Goal: Transaction & Acquisition: Purchase product/service

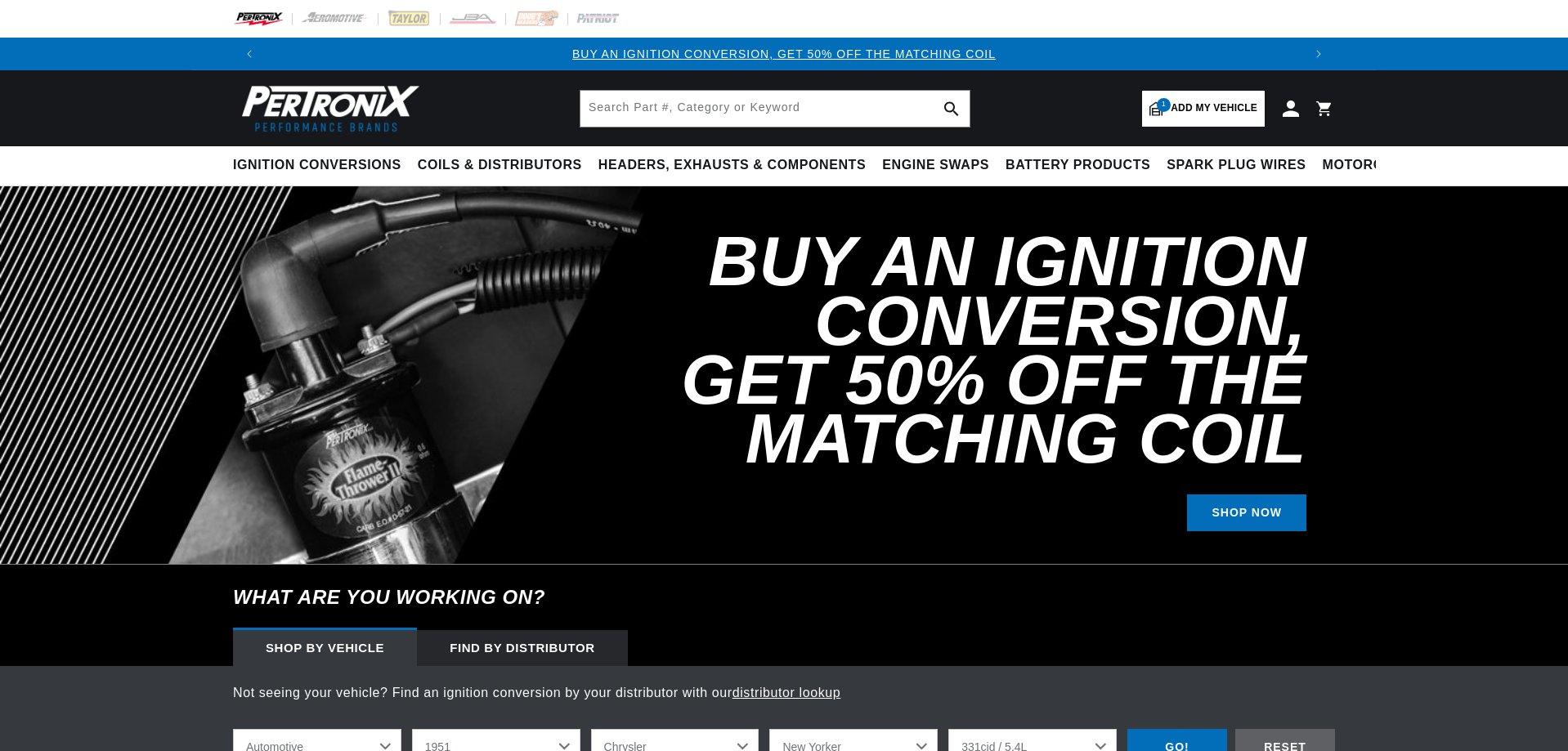
select select "1951"
select select "Chrysler"
select select "New-Yorker"
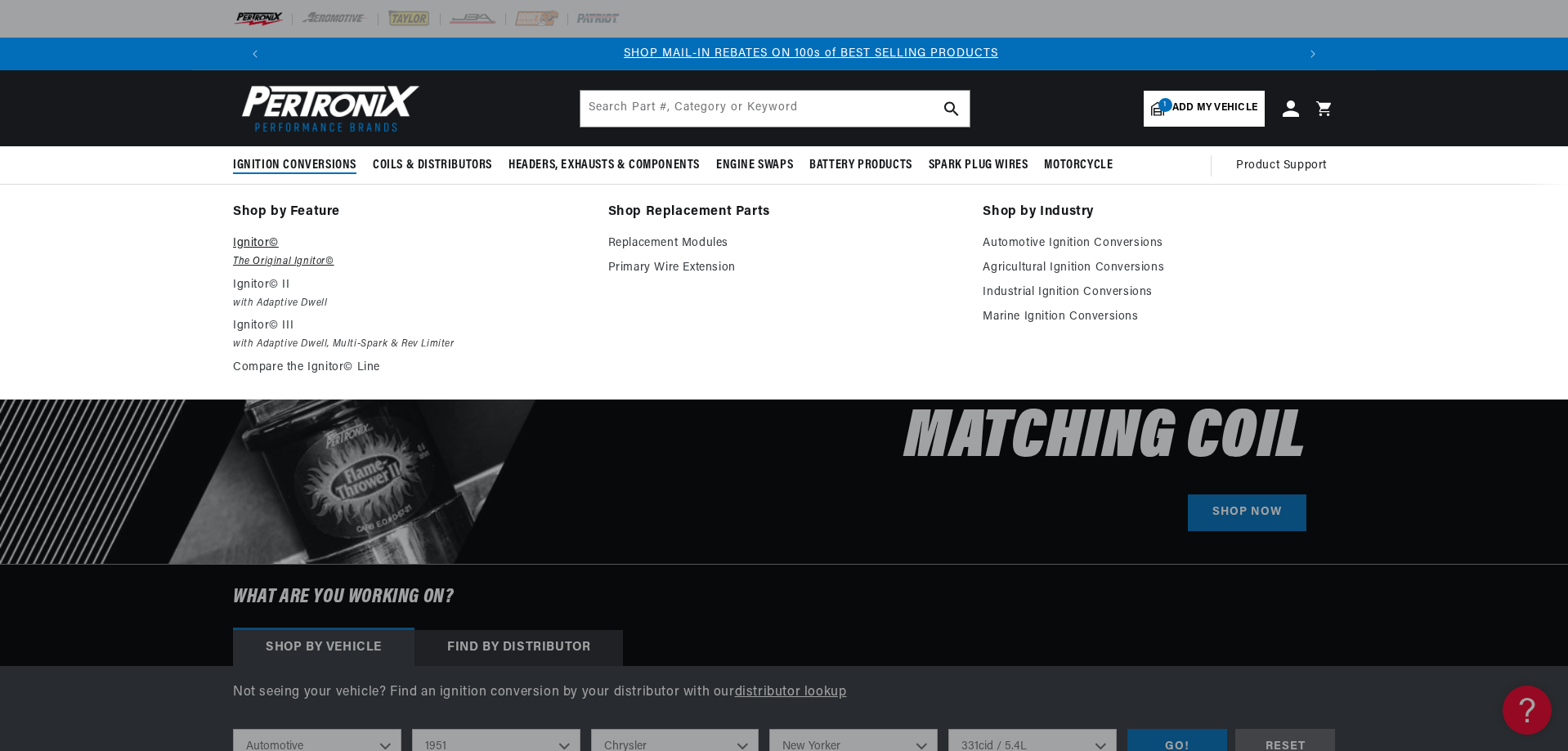
scroll to position [0, 1020]
click at [259, 243] on p "Ignitor©" at bounding box center [408, 244] width 352 height 20
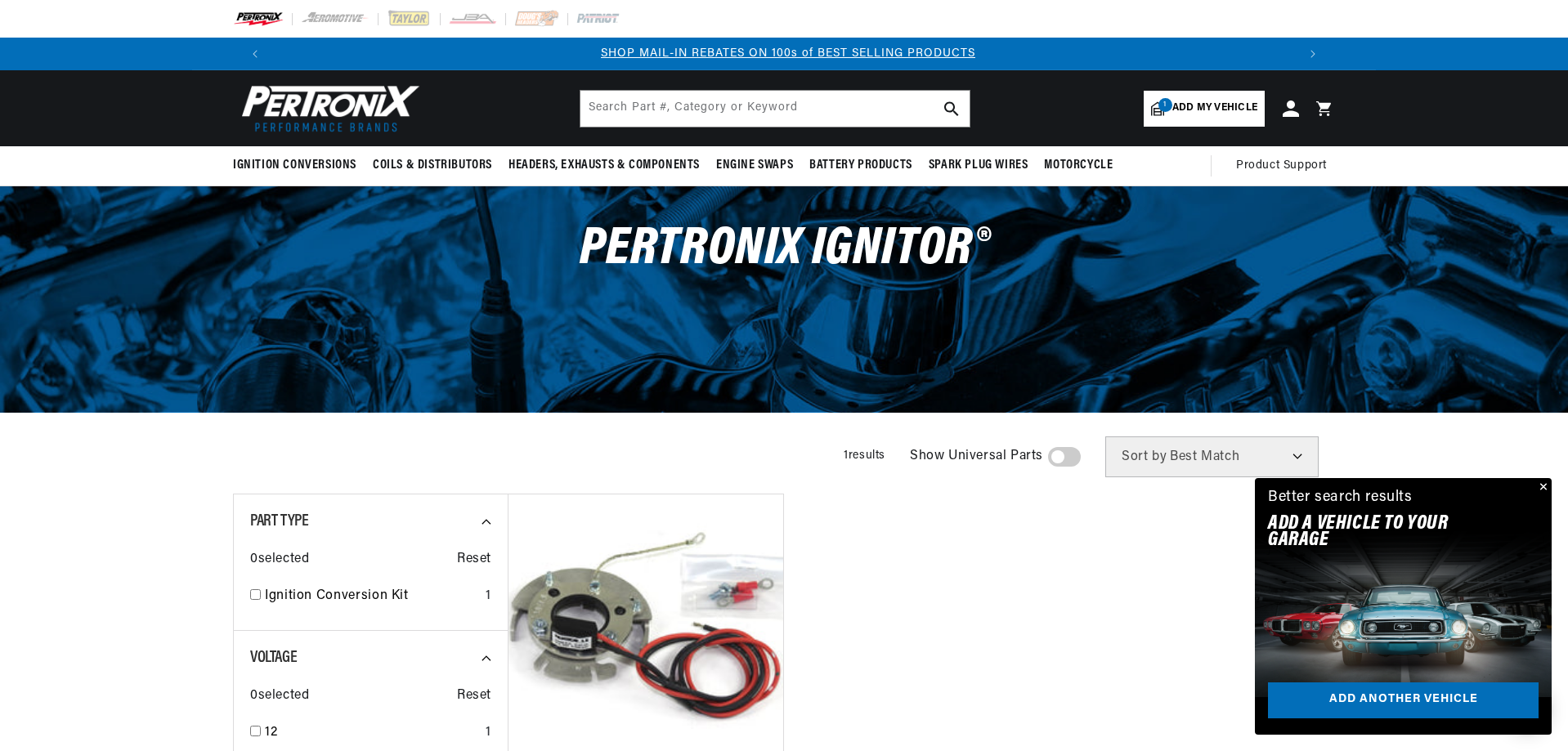
click at [1212, 109] on span "Add my vehicle" at bounding box center [1214, 108] width 85 height 15
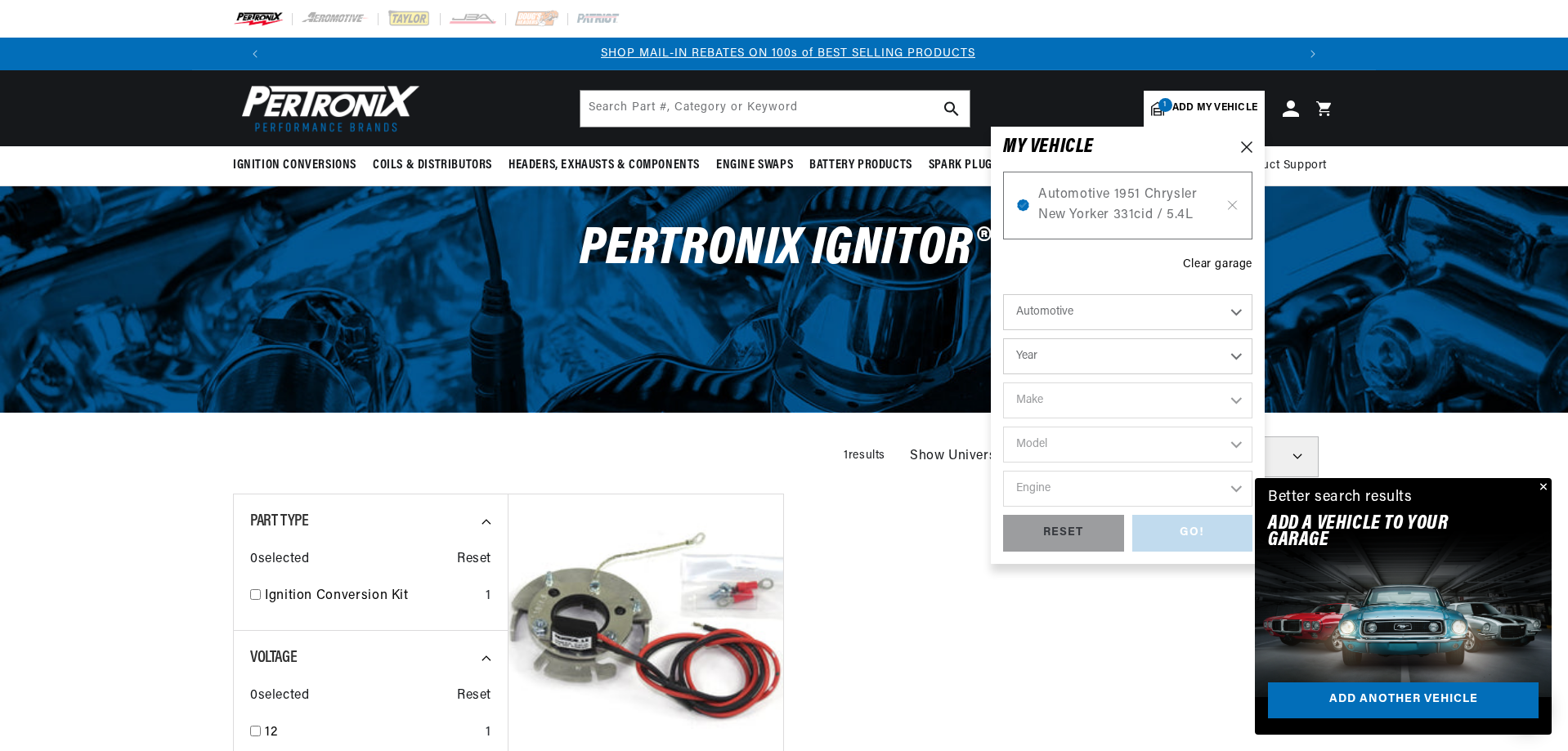
click at [1081, 368] on select "Year 2022 2021 2020 2019 2018 2017 2016 2015 2014 2013 2012 2011 2010 2009 2008…" at bounding box center [1128, 356] width 249 height 36
select select "1967"
click at [1003, 338] on select "Year 2022 2021 2020 2019 2018 2017 2016 2015 2014 2013 2012 2011 2010 2009 2008…" at bounding box center [1128, 356] width 249 height 36
select select "1967"
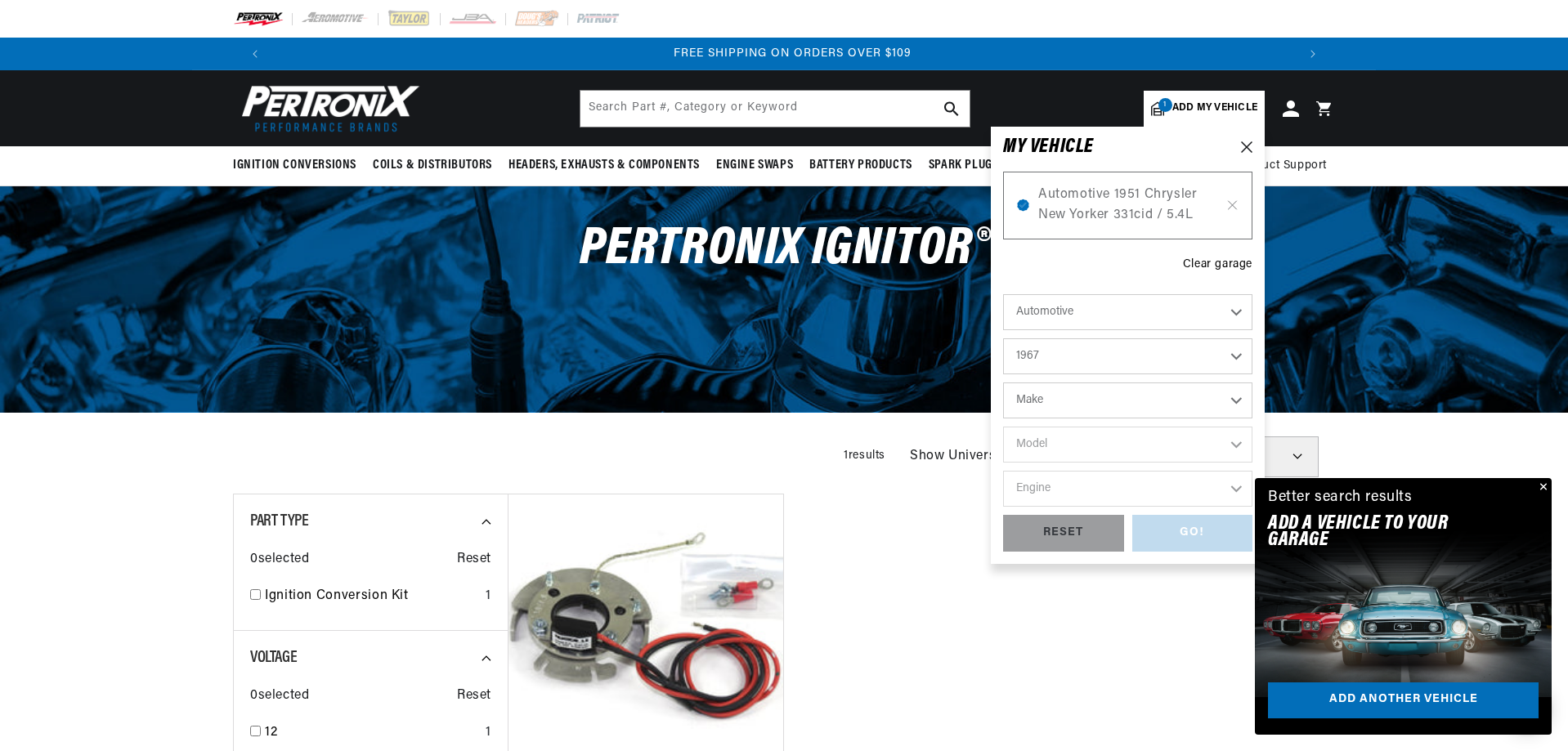
click at [1094, 400] on select "Make Alfa Romeo American Motors Aston Martin Austin Austin Healey Avanti Bentle…" at bounding box center [1128, 401] width 249 height 36
select select "Lincoln"
click at [1003, 383] on select "Make Alfa Romeo American Motors Aston Martin Austin Austin Healey Avanti Bentle…" at bounding box center [1128, 401] width 249 height 36
select select "Lincoln"
click at [1076, 446] on select "Model Continental" at bounding box center [1128, 445] width 249 height 36
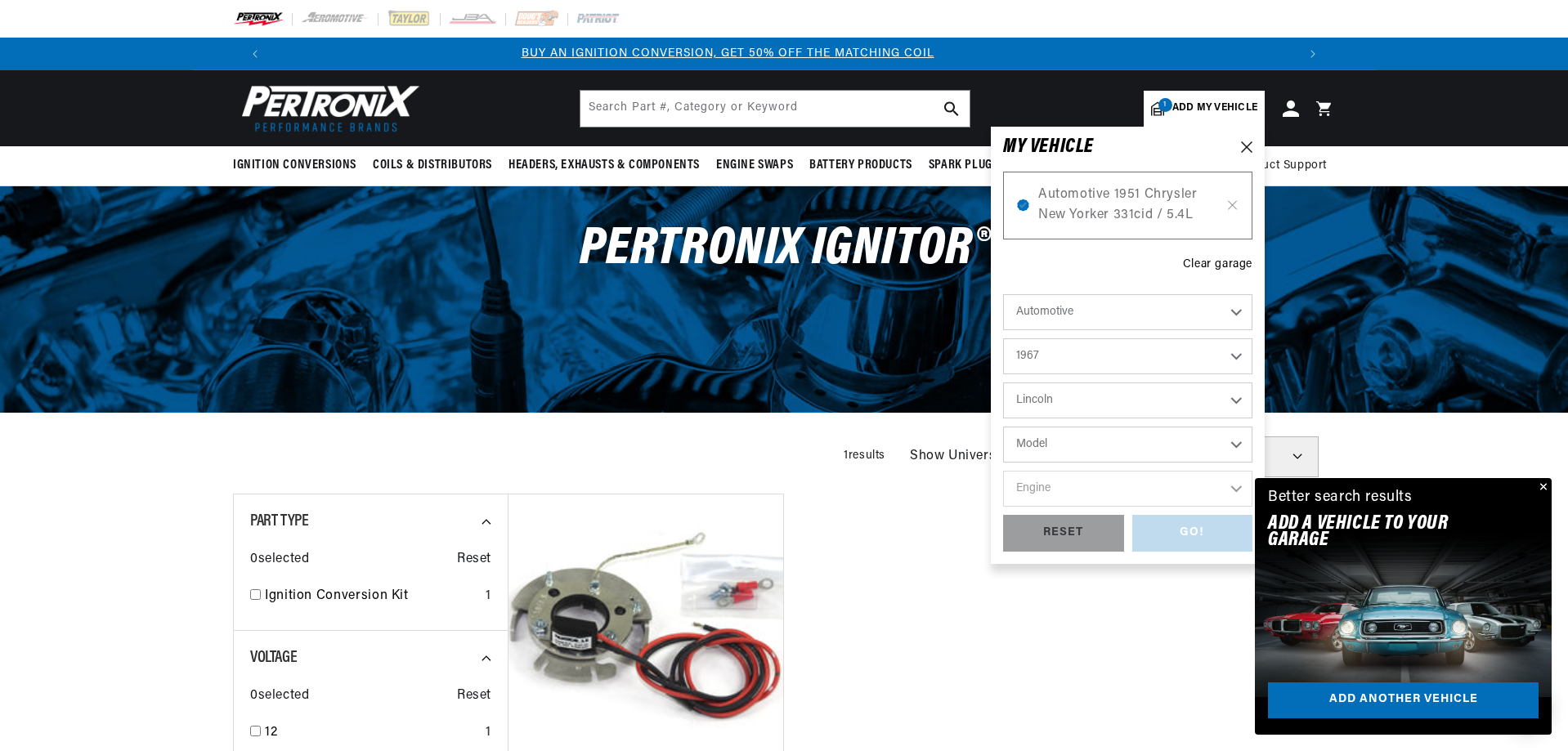
scroll to position [0, 0]
select select "Continental"
click at [1003, 426] on select "Model Continental" at bounding box center [1128, 445] width 249 height 36
select select "Continental"
click at [1146, 496] on select "Engine 7.0L 7.5L 7.6L" at bounding box center [1128, 489] width 249 height 36
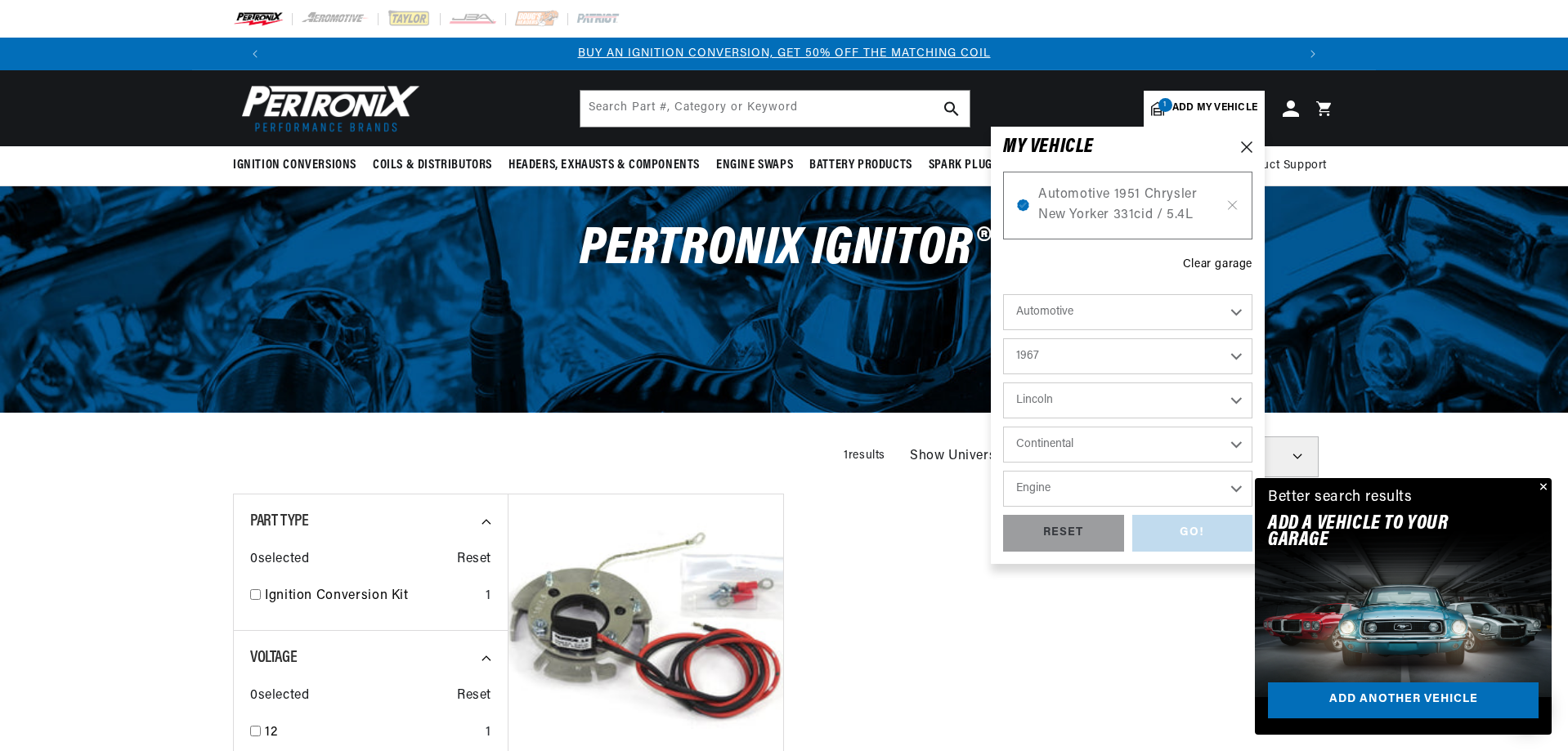
select select "7.5L"
click at [1003, 471] on select "Engine 7.0L 7.5L 7.6L" at bounding box center [1128, 489] width 249 height 36
select select "7.5L"
click at [1197, 536] on div "GO!" at bounding box center [1192, 533] width 121 height 36
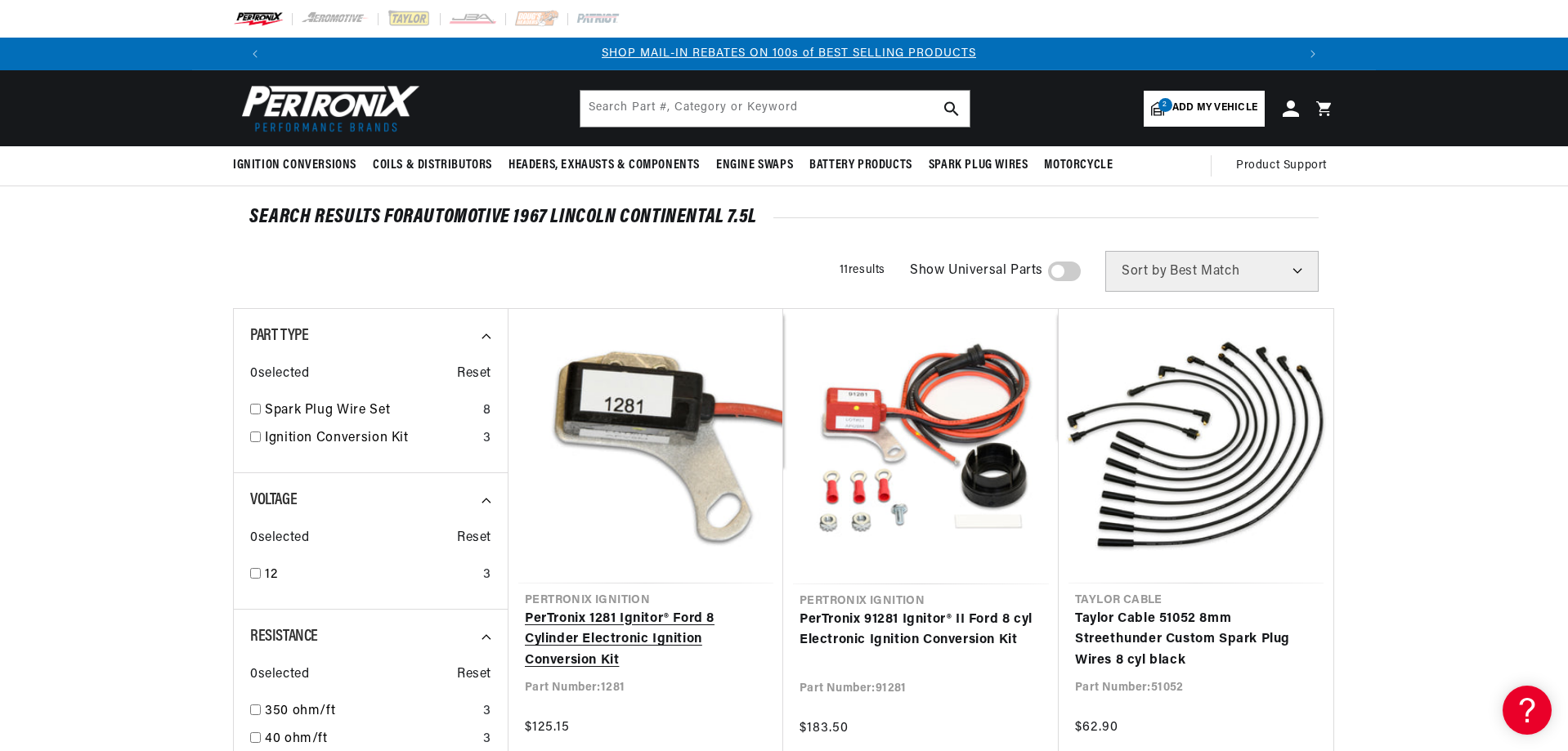
scroll to position [0, 1020]
click at [625, 641] on link "PerTronix 1281 Ignitor® Ford 8 Cylinder Electronic Ignition Conversion Kit" at bounding box center [646, 640] width 242 height 63
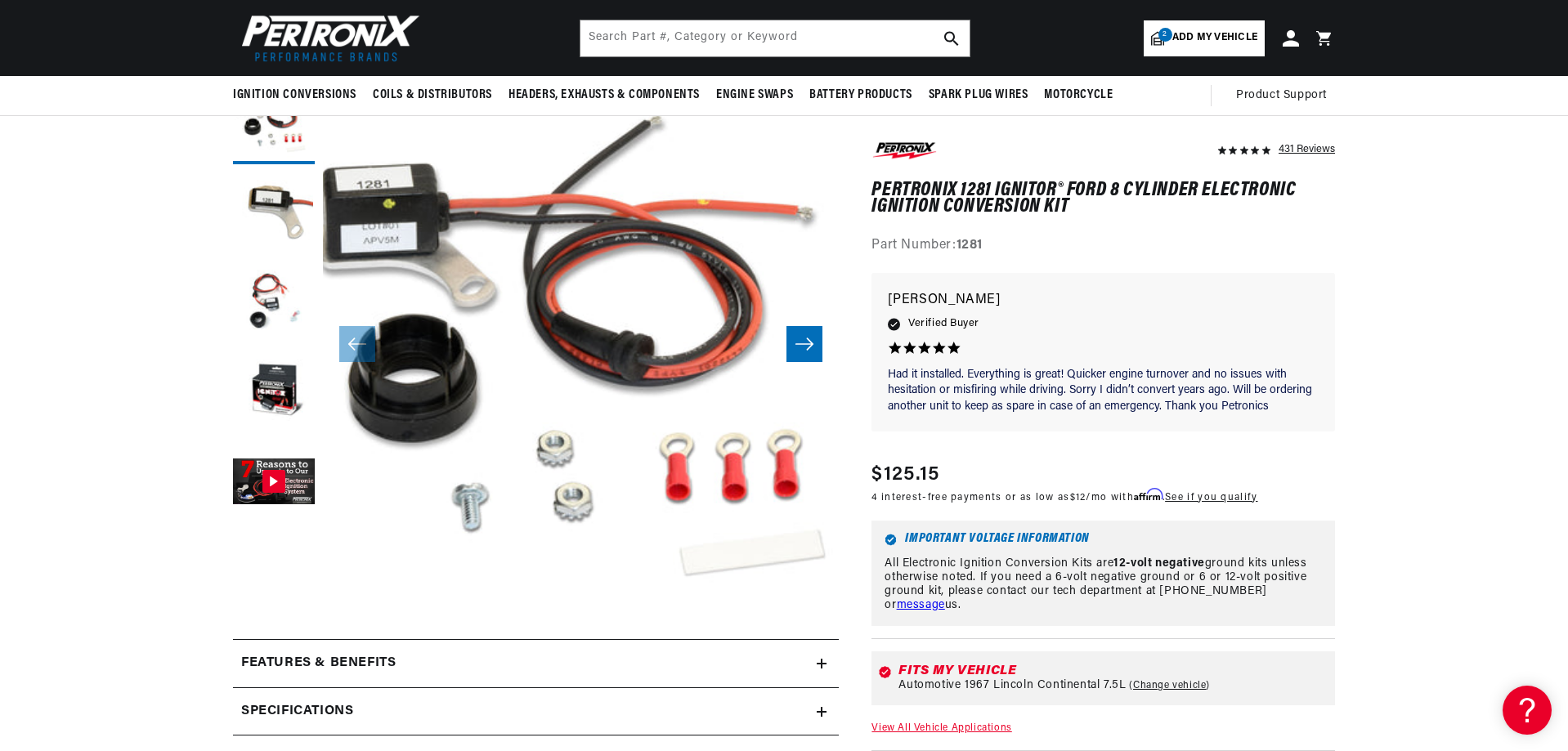
scroll to position [0, 2042]
click at [755, 35] on input "text" at bounding box center [775, 38] width 389 height 36
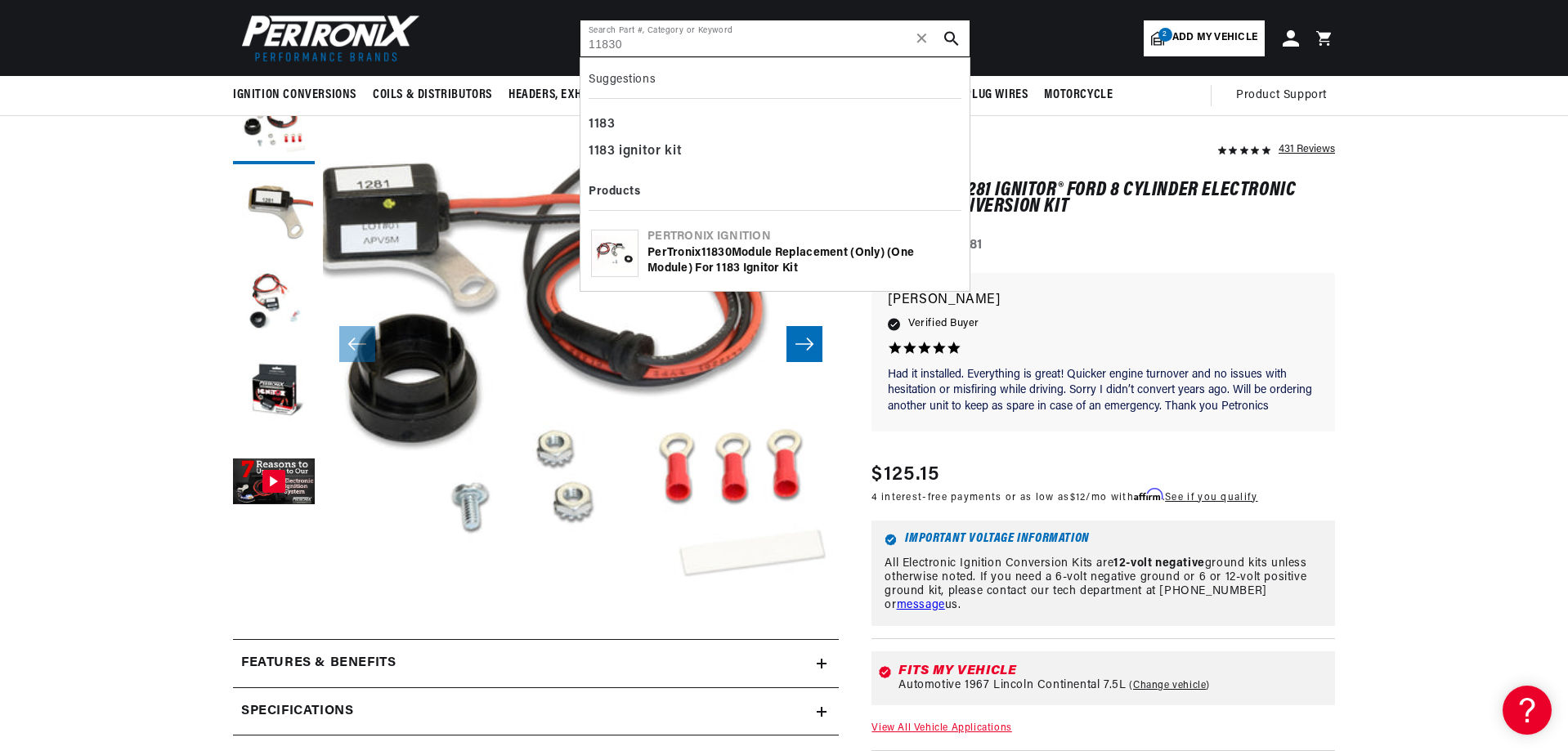
type input "11830"
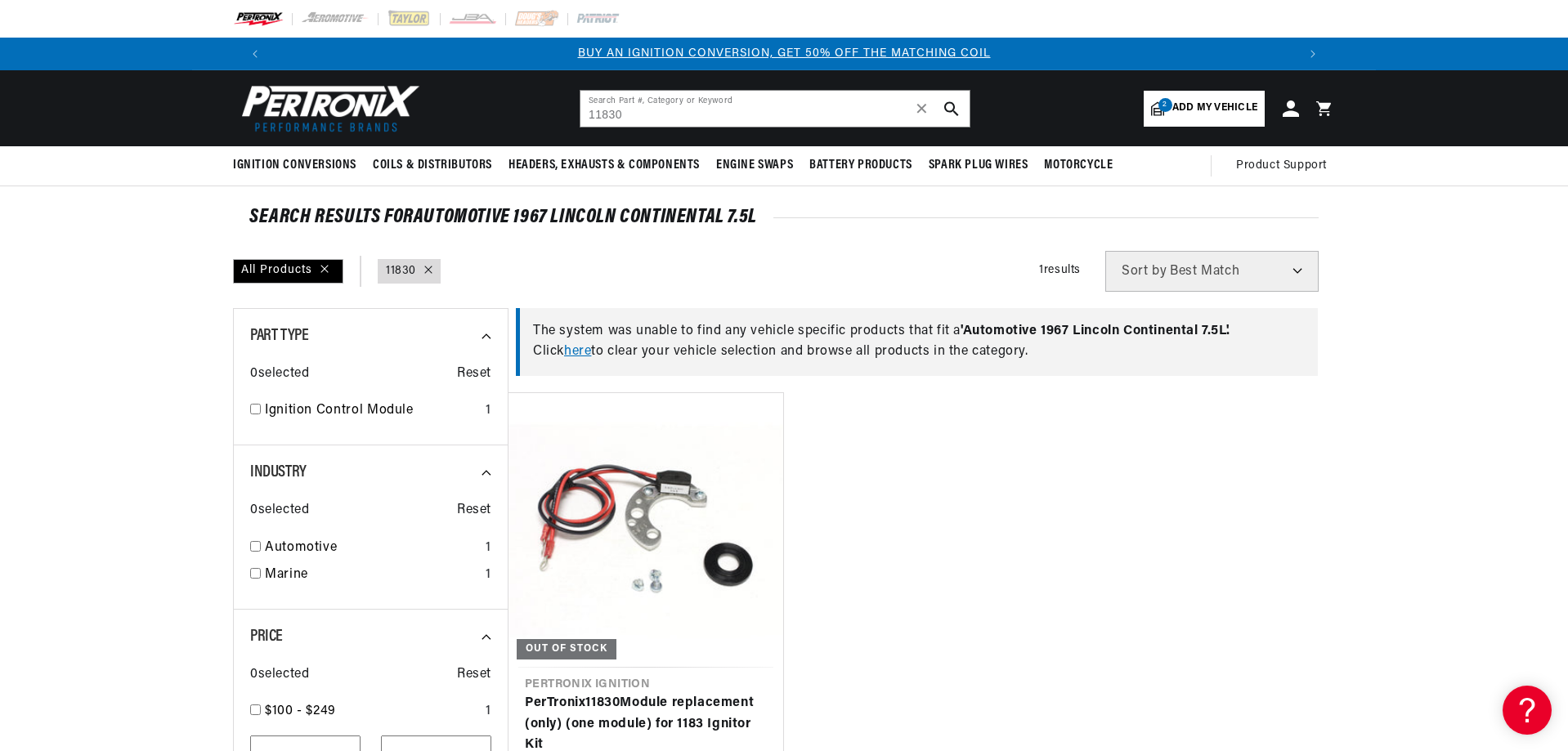
scroll to position [82, 0]
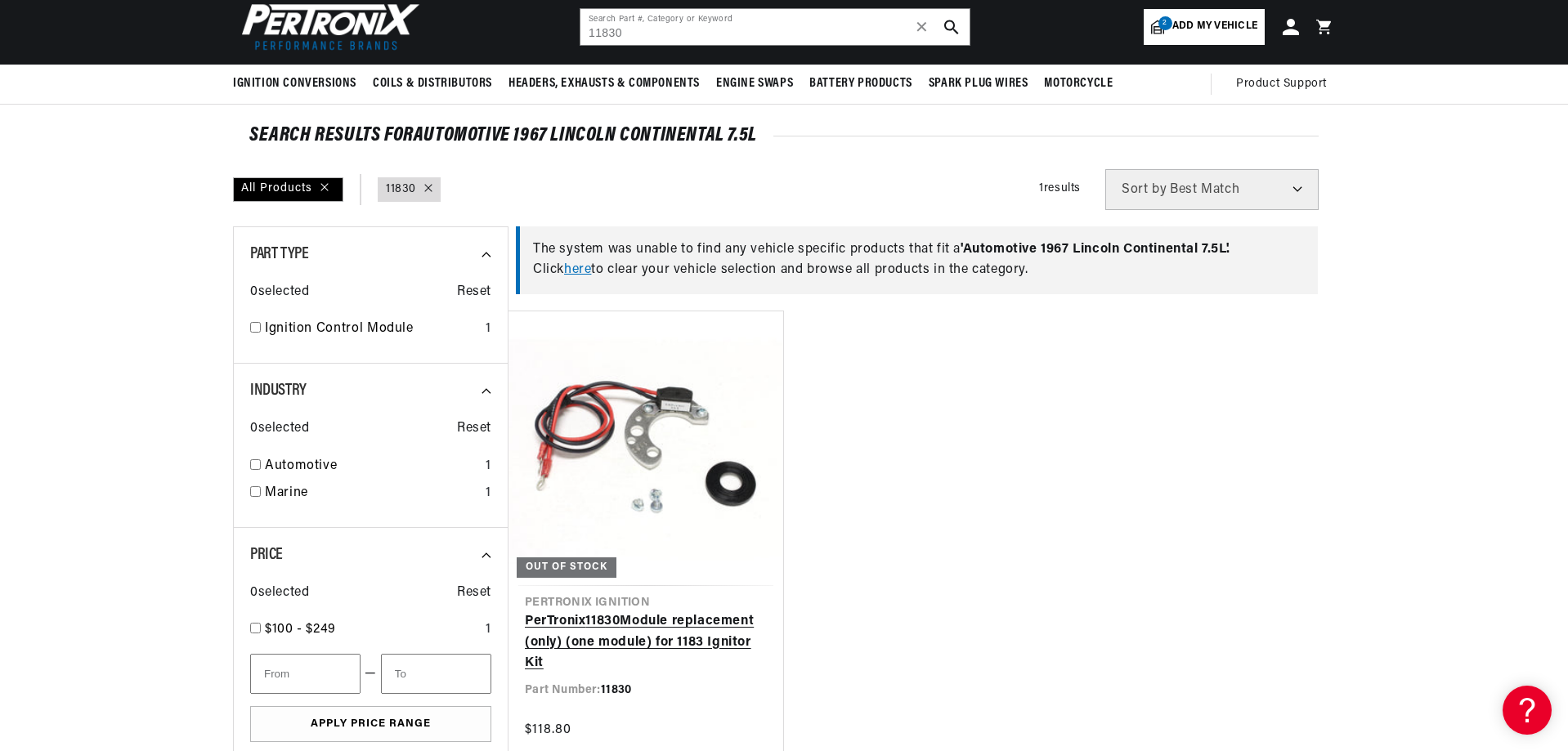
click at [599, 627] on link "PerTronix 11830 Module replacement (only) (one module) for 1183 Ignitor Kit" at bounding box center [646, 642] width 242 height 63
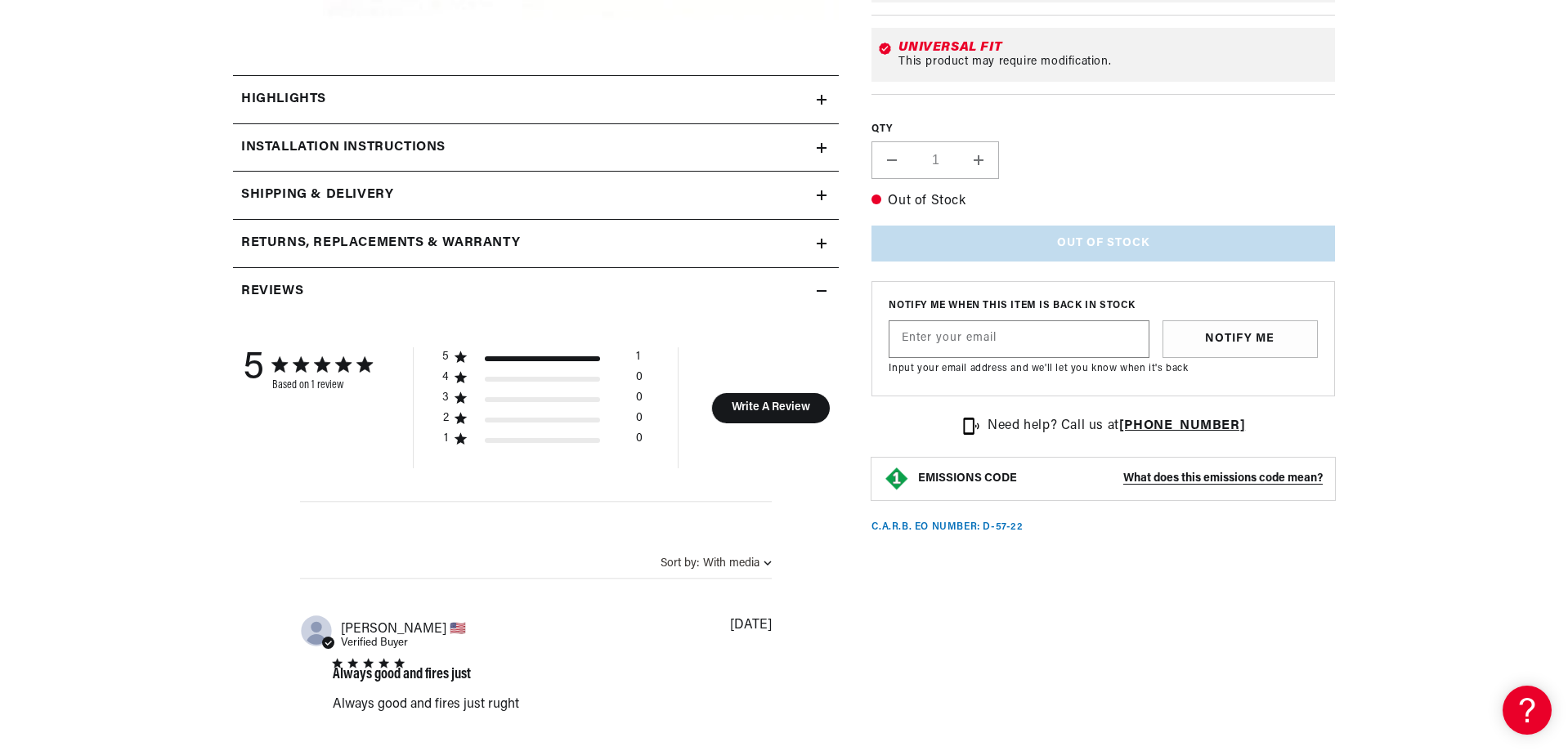
scroll to position [736, 0]
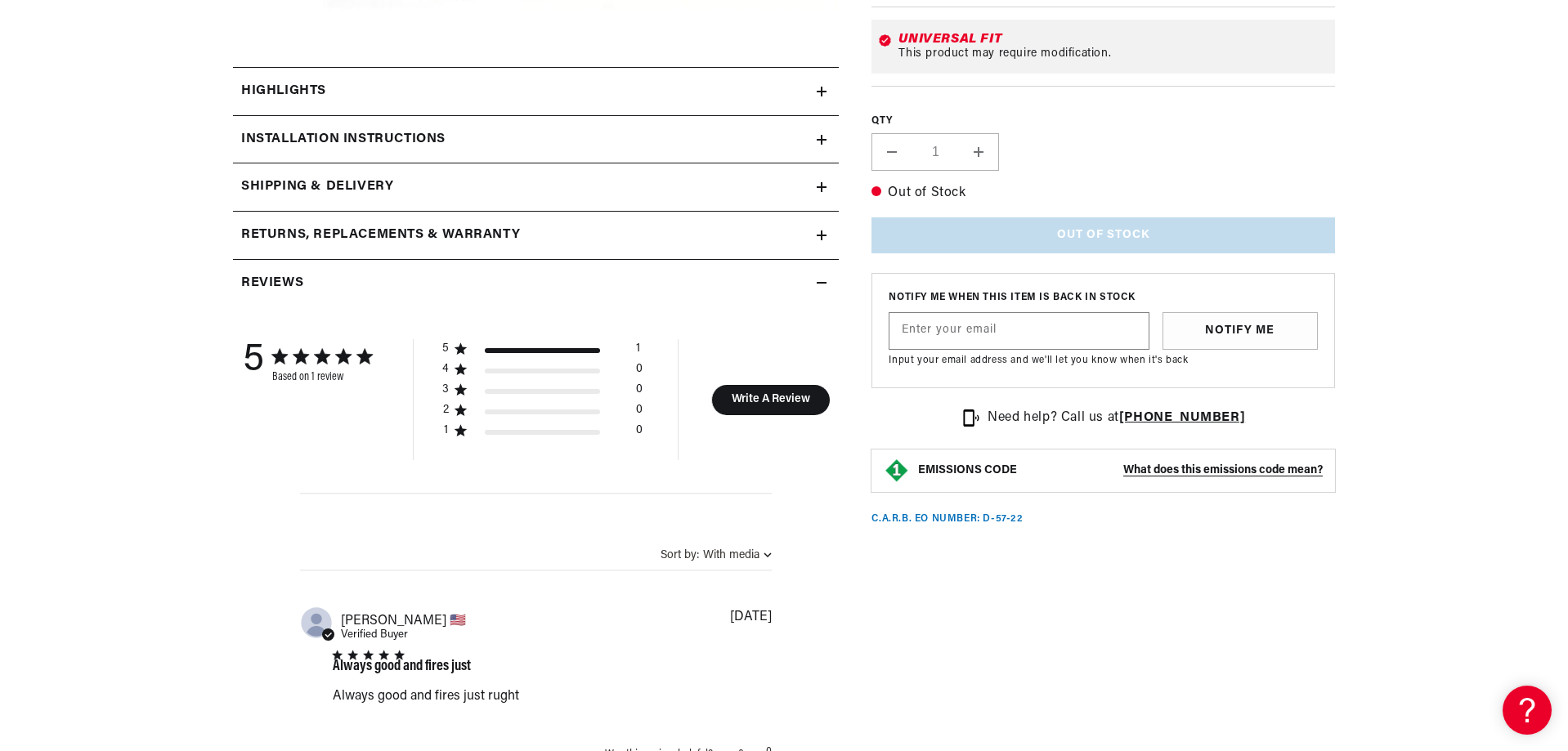
click at [528, 124] on summary "Installation instructions" at bounding box center [536, 140] width 606 height 47
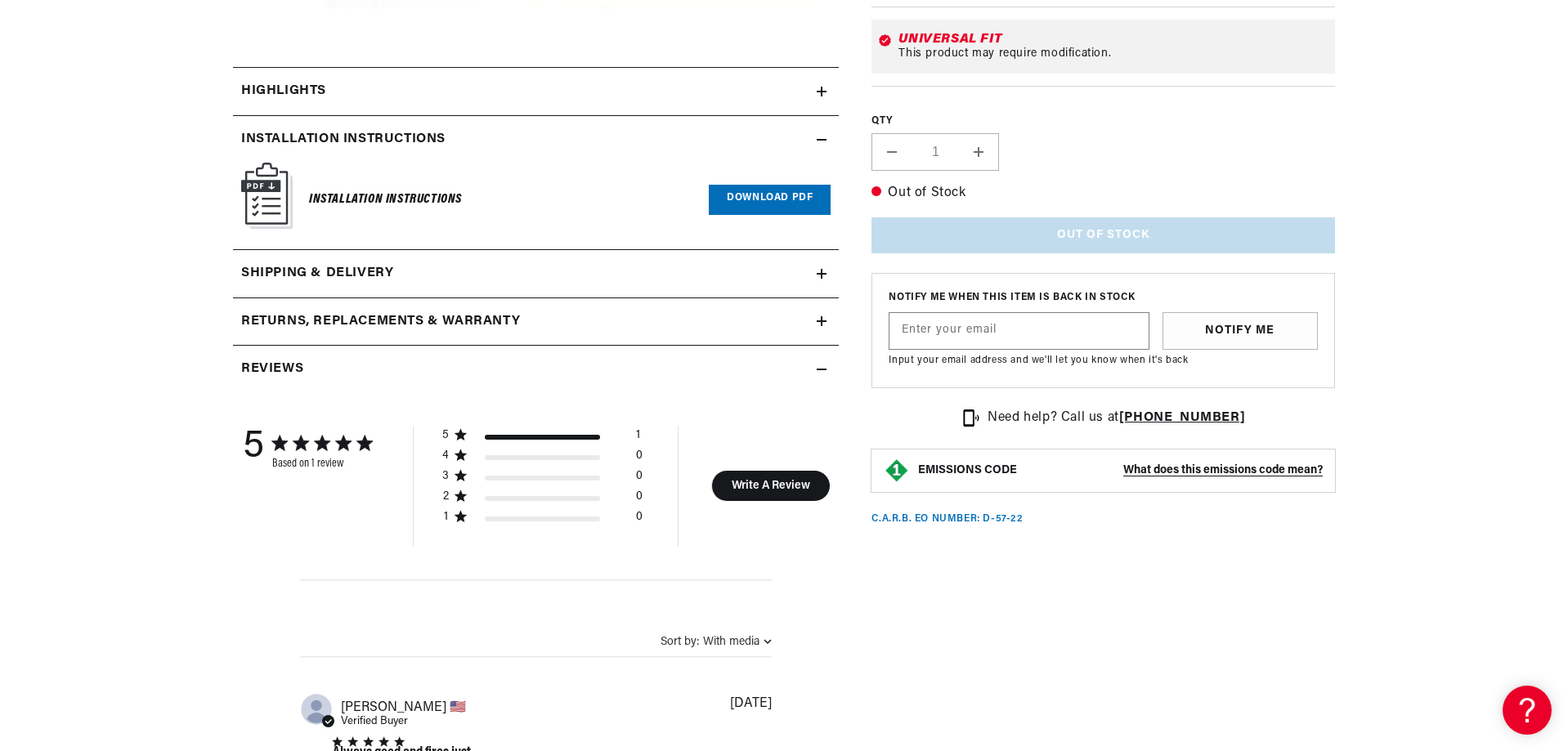
scroll to position [0, 1020]
click at [528, 125] on summary "Installation instructions" at bounding box center [536, 140] width 606 height 47
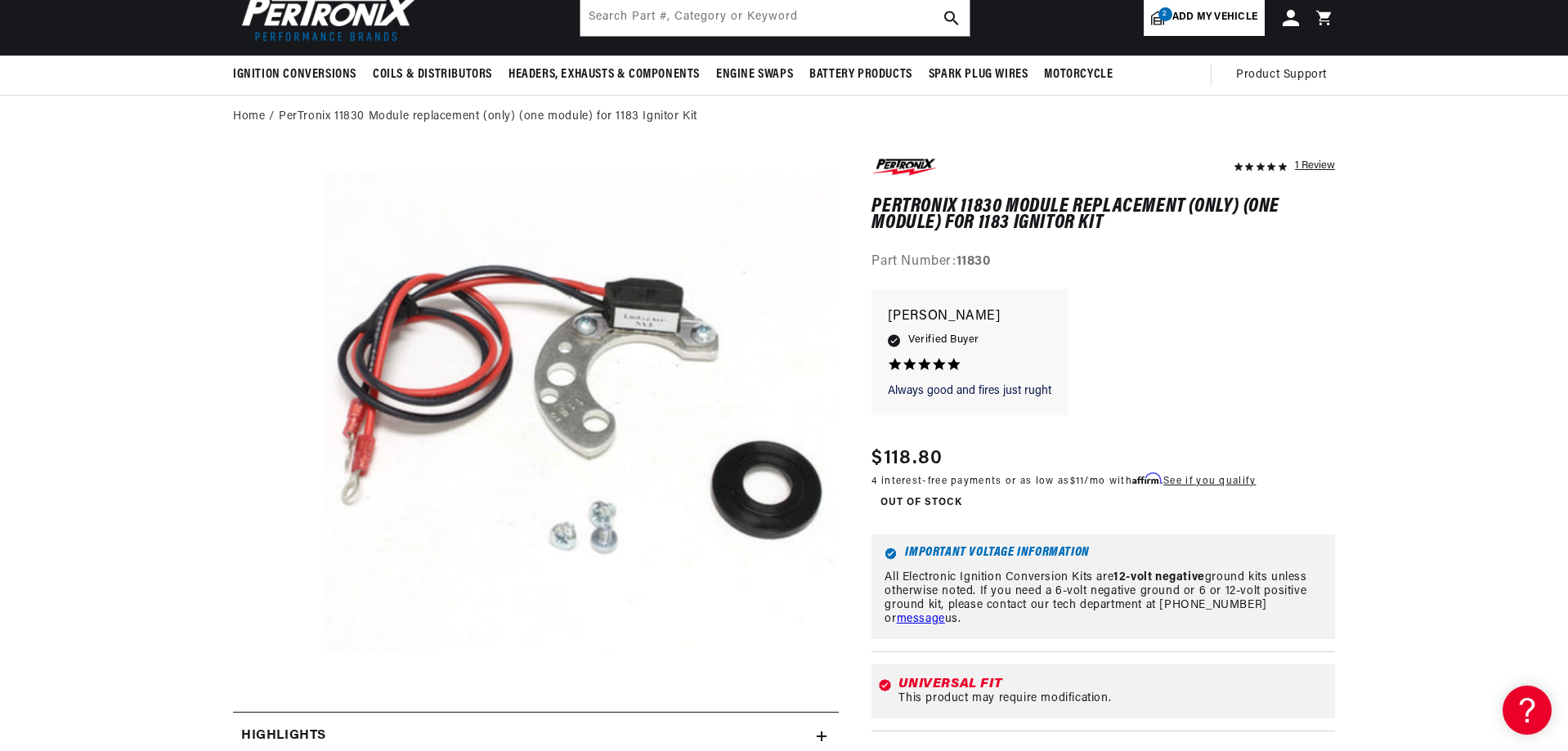
scroll to position [0, 0]
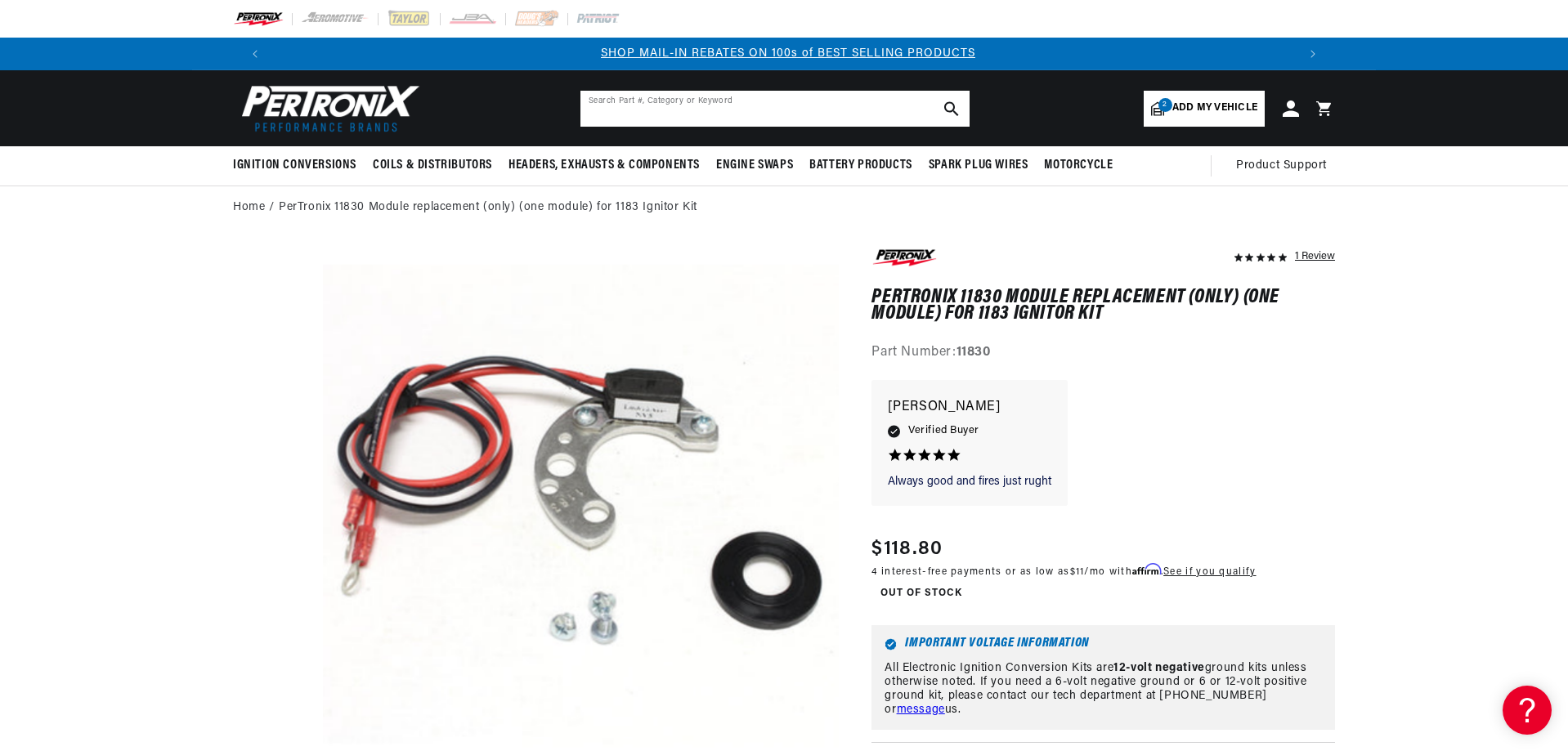
click at [671, 105] on input "text" at bounding box center [775, 109] width 389 height 36
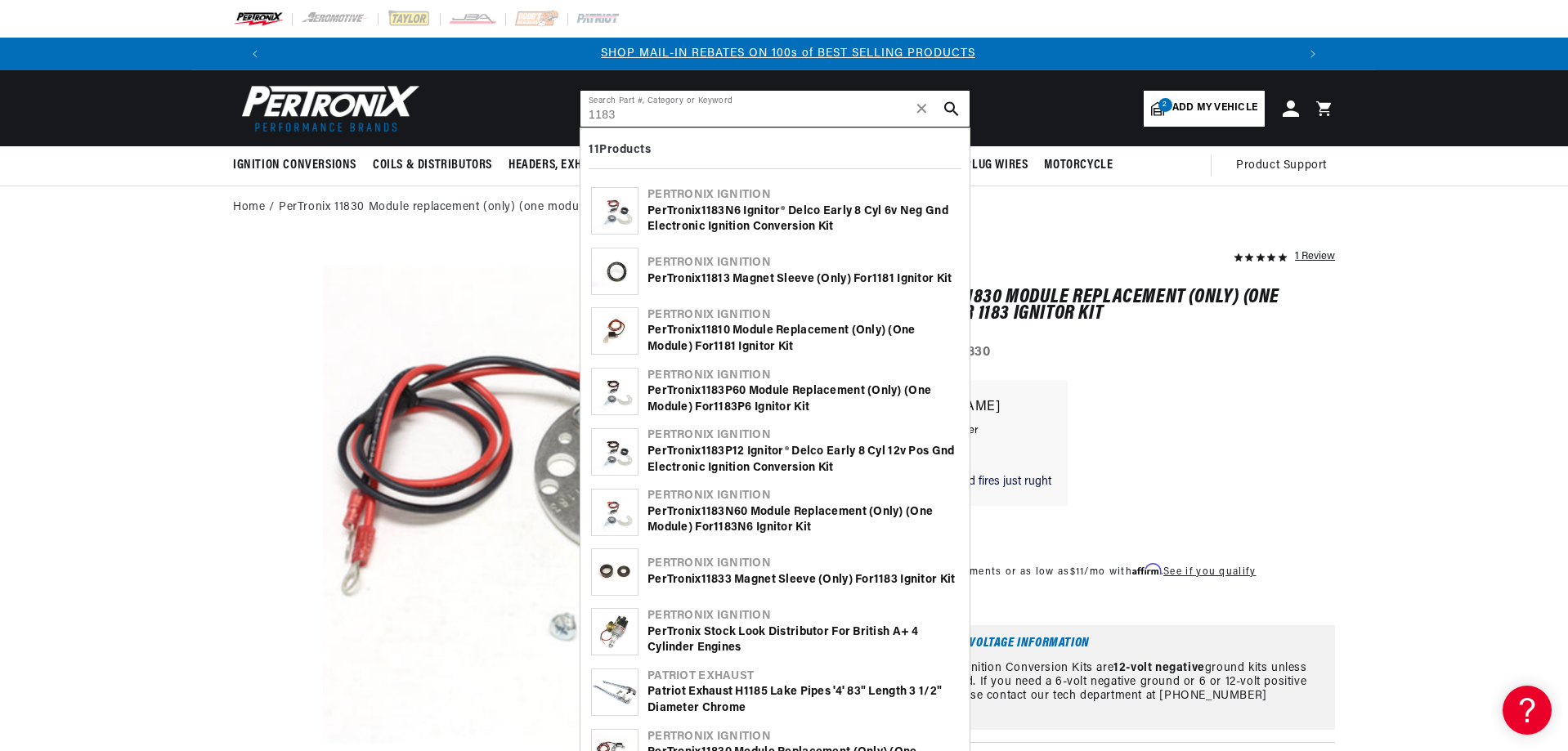
type input "1183"
